Goal: Share content

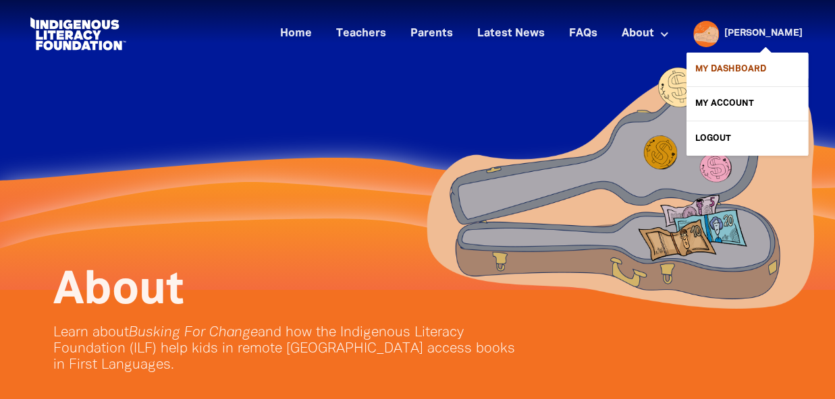
click at [726, 71] on link "My Dashboard" at bounding box center [746, 70] width 121 height 34
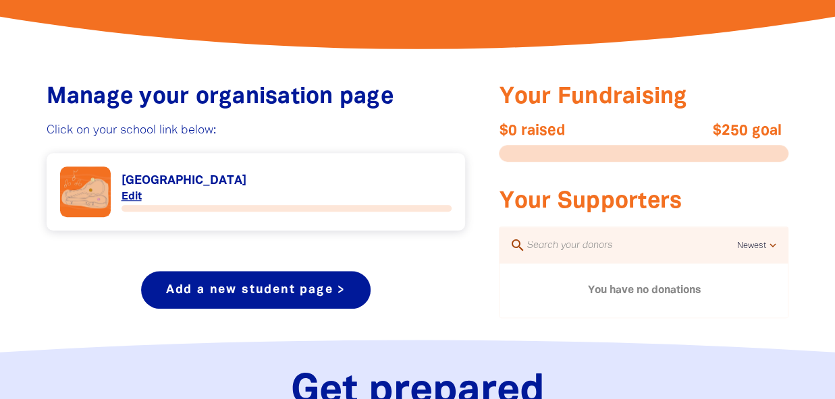
scroll to position [480, 0]
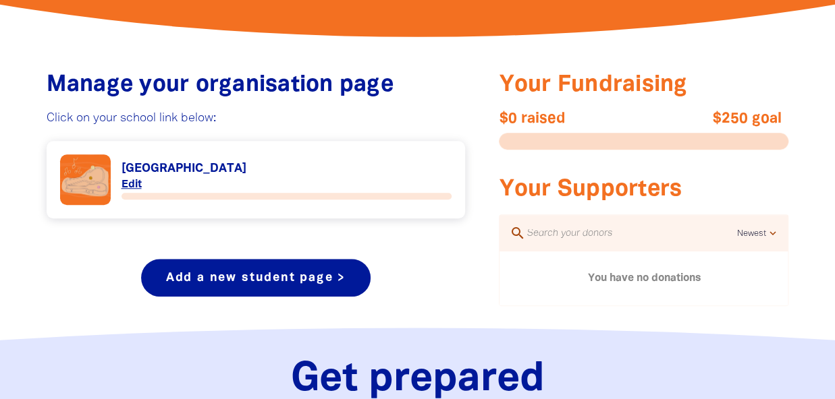
click at [178, 167] on link "Link to [GEOGRAPHIC_DATA]" at bounding box center [256, 180] width 392 height 51
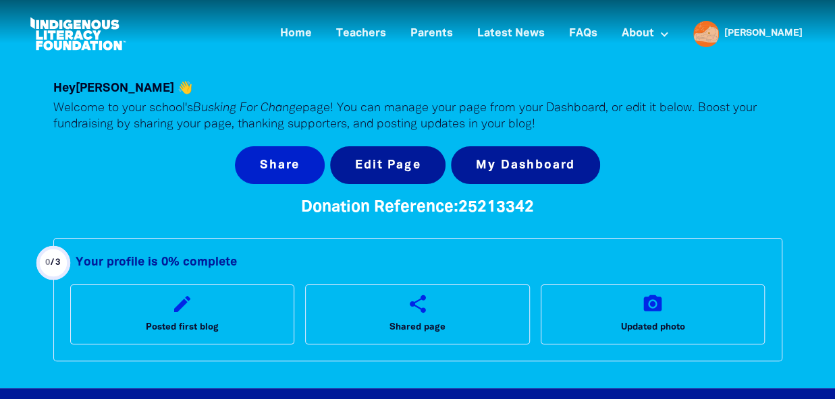
click at [307, 169] on button "Share" at bounding box center [280, 165] width 90 height 38
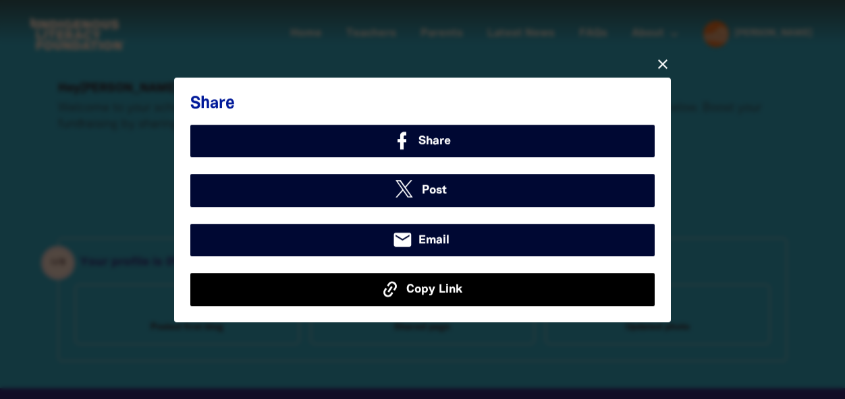
click at [468, 296] on button "Copy Link" at bounding box center [422, 289] width 464 height 32
